Goal: Transaction & Acquisition: Purchase product/service

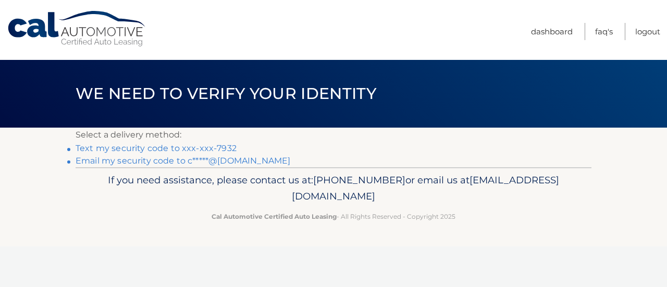
drag, startPoint x: 622, startPoint y: 1, endPoint x: 120, endPoint y: 230, distance: 551.9
click at [120, 230] on footer "If you need assistance, please contact us at: 609-807-3200 or email us at Custo…" at bounding box center [333, 206] width 667 height 79
click at [147, 148] on link "Text my security code to xxx-xxx-7932" at bounding box center [156, 148] width 161 height 10
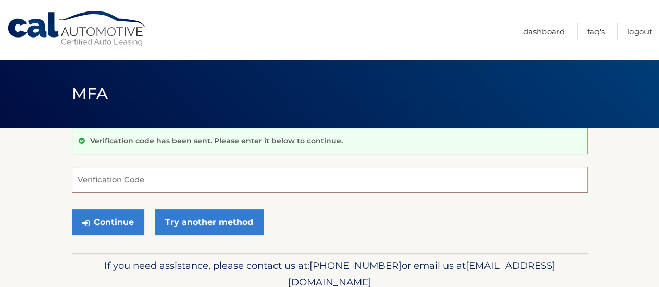
click at [212, 182] on input "Verification Code" at bounding box center [330, 180] width 516 height 26
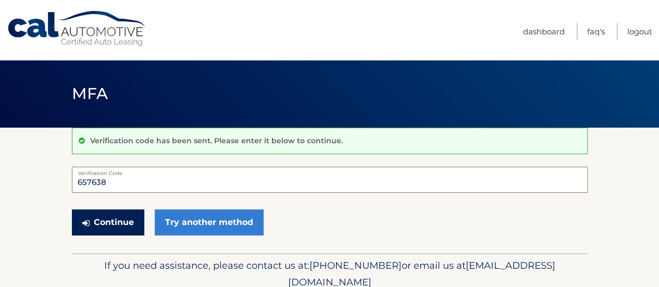
type input "657638"
click at [100, 225] on button "Continue" at bounding box center [108, 223] width 72 height 26
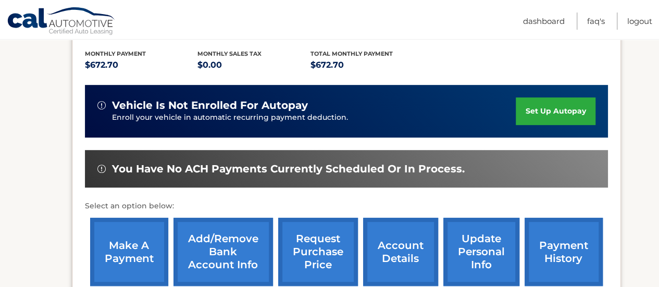
scroll to position [250, 0]
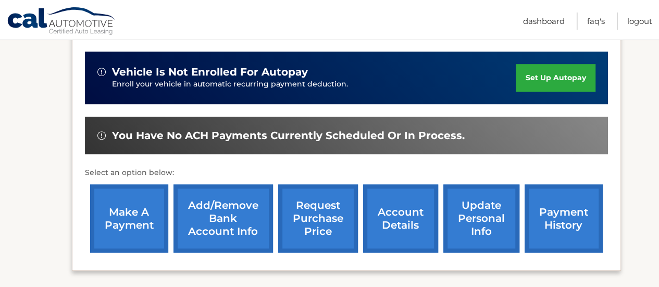
click at [134, 229] on link "make a payment" at bounding box center [129, 219] width 78 height 68
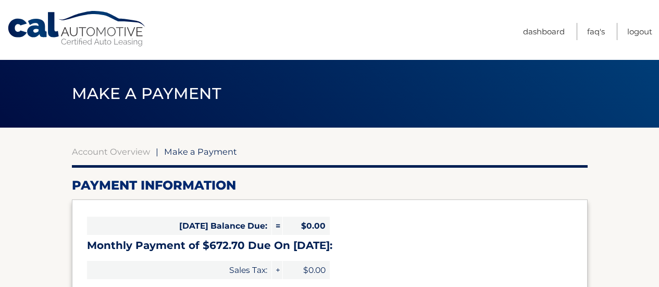
select select "MjY4YTAyZGEtYzBmZS00NGE4LTkzNDgtYTUzMWEyNzEyMWU1"
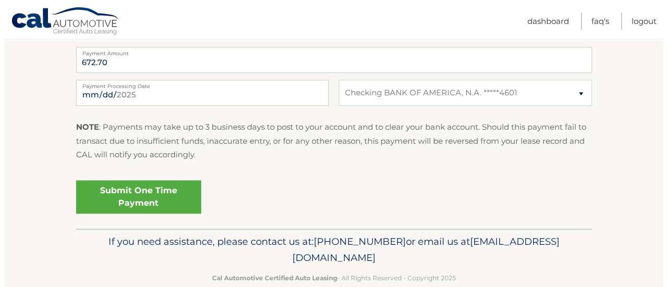
scroll to position [438, 0]
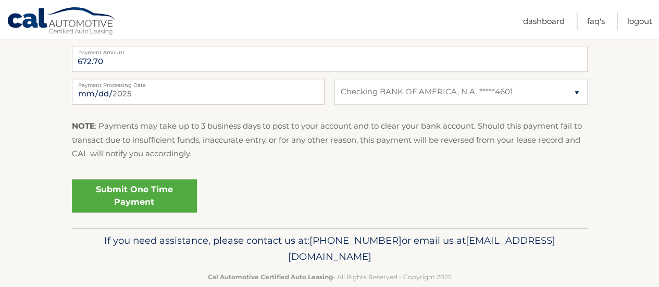
click at [126, 190] on link "Submit One Time Payment" at bounding box center [134, 195] width 125 height 33
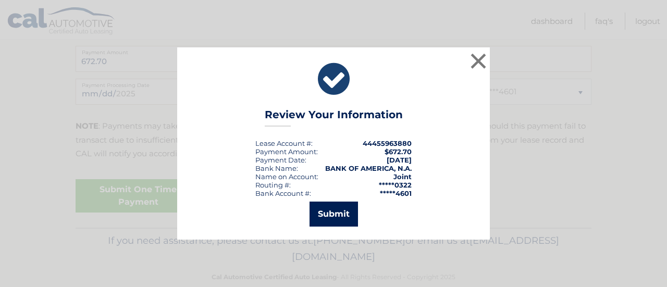
click at [339, 216] on button "Submit" at bounding box center [334, 214] width 48 height 25
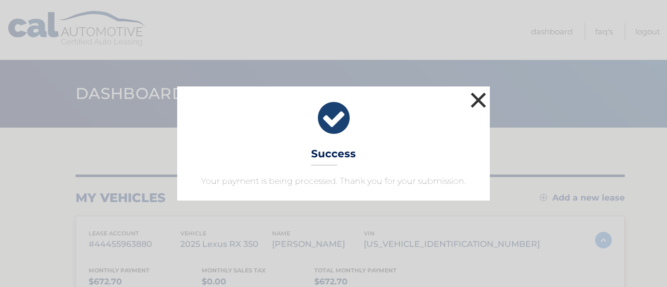
click at [479, 96] on button "×" at bounding box center [478, 100] width 21 height 21
